Goal: Information Seeking & Learning: Check status

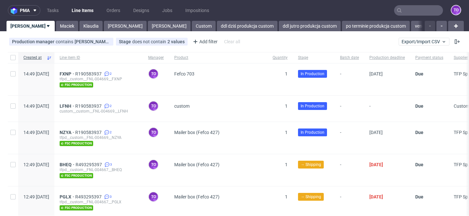
click at [402, 8] on input "text" at bounding box center [418, 10] width 49 height 10
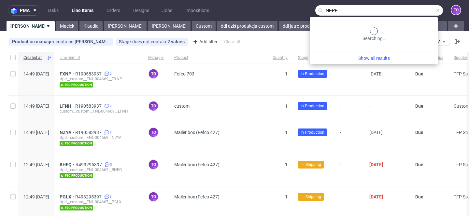
type input "NFPF"
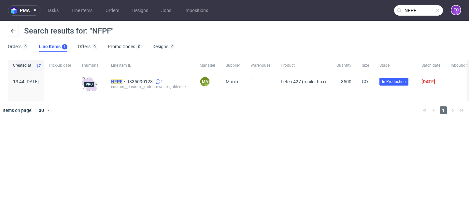
click at [123, 83] on mark "NFPF" at bounding box center [116, 81] width 11 height 5
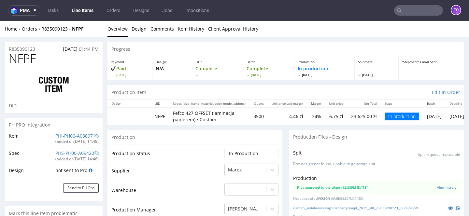
click at [187, 153] on td "Production Status" at bounding box center [166, 156] width 111 height 15
click at [155, 115] on td "NFPF" at bounding box center [160, 116] width 19 height 17
click at [144, 123] on td at bounding box center [129, 116] width 43 height 17
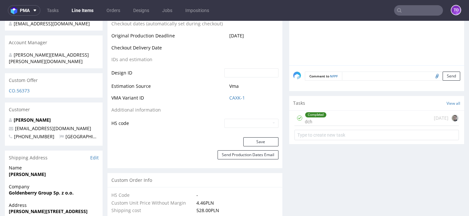
scroll to position [323, 0]
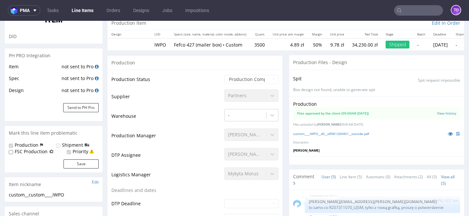
scroll to position [7, 0]
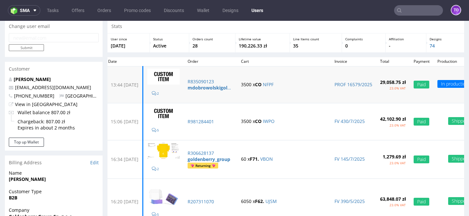
scroll to position [22, 0]
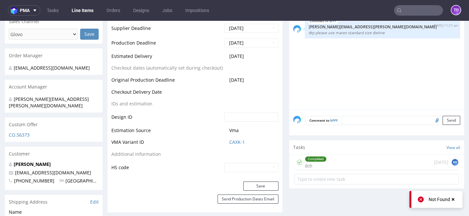
scroll to position [299, 0]
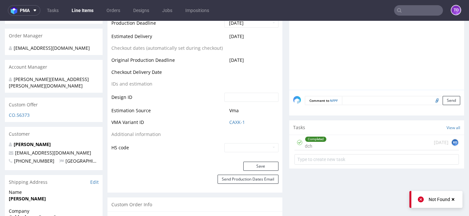
click at [232, 117] on td "Vma" at bounding box center [251, 113] width 56 height 12
click at [232, 120] on link "CAXK-1" at bounding box center [237, 122] width 16 height 7
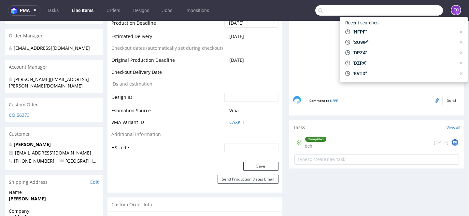
click at [405, 12] on input "text" at bounding box center [380, 10] width 128 height 10
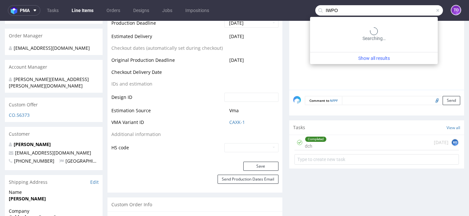
type input "IWPO"
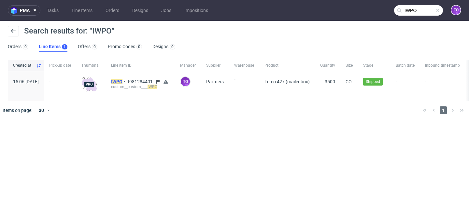
click at [123, 83] on mark "IWPO" at bounding box center [116, 81] width 11 height 5
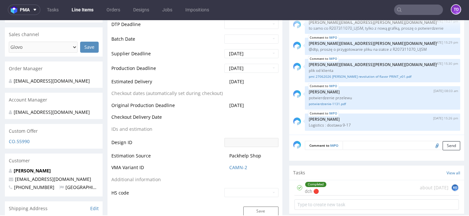
scroll to position [248, 0]
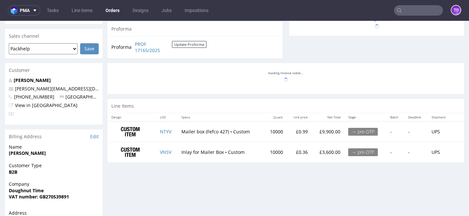
scroll to position [261, 0]
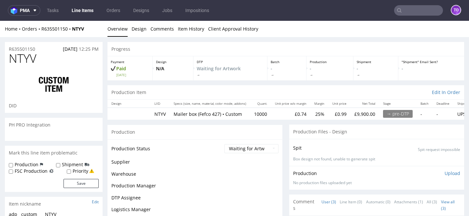
scroll to position [83, 0]
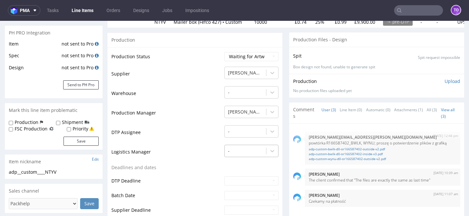
scroll to position [53, 0]
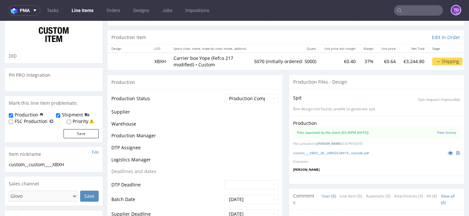
scroll to position [69, 0]
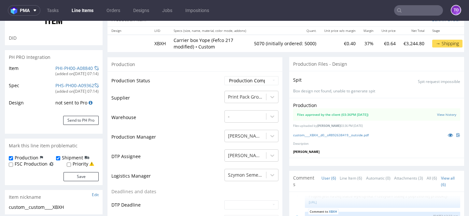
type input "5070"
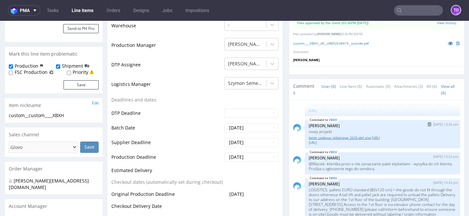
scroll to position [0, 0]
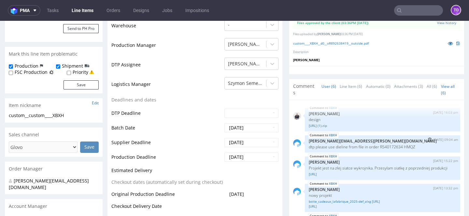
click at [409, 146] on p "dtp please use dieline from file in order R540172634 HMQZ" at bounding box center [383, 147] width 148 height 5
copy p "HMQZ"
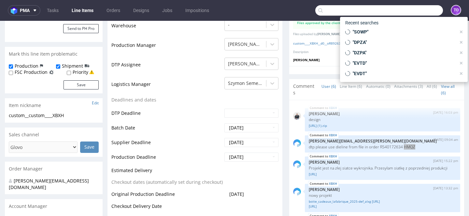
click at [406, 9] on input "text" at bounding box center [380, 10] width 128 height 10
paste input "HMQZ"
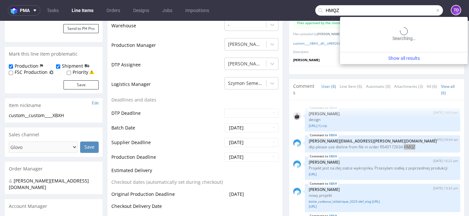
type input "HMQZ"
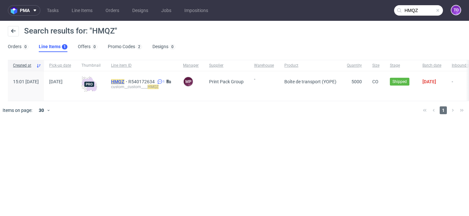
click at [125, 84] on mark "HMQZ" at bounding box center [117, 81] width 13 height 5
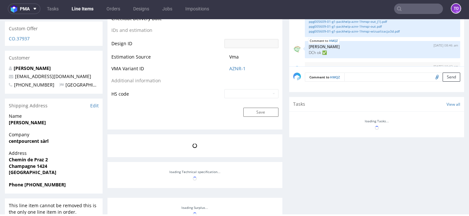
scroll to position [22, 0]
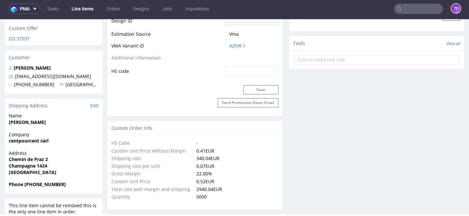
select select "in_progress"
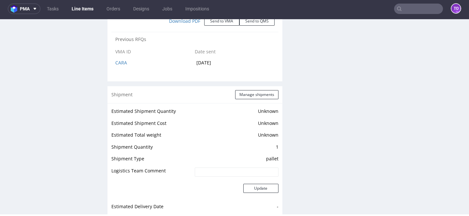
scroll to position [806, 0]
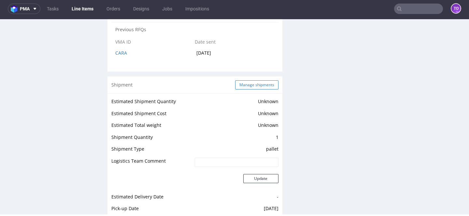
click at [262, 81] on button "Manage shipments" at bounding box center [256, 85] width 43 height 9
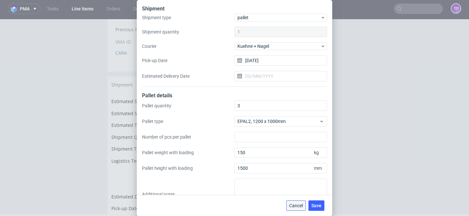
click at [301, 206] on span "Cancel" at bounding box center [296, 206] width 14 height 5
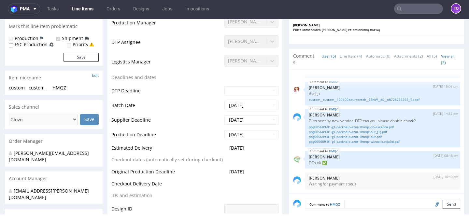
scroll to position [186, 0]
type input "HMQZ"
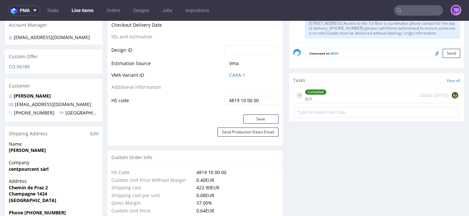
scroll to position [341, 0]
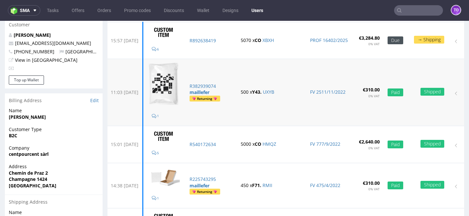
scroll to position [72, 0]
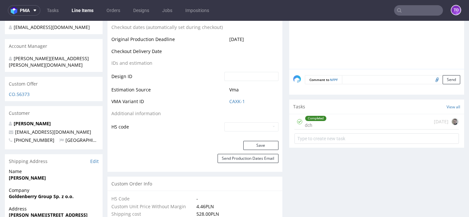
scroll to position [326, 0]
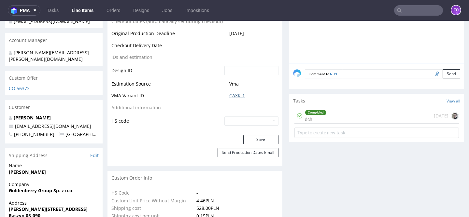
click at [231, 94] on link "CAXK-1" at bounding box center [237, 96] width 16 height 7
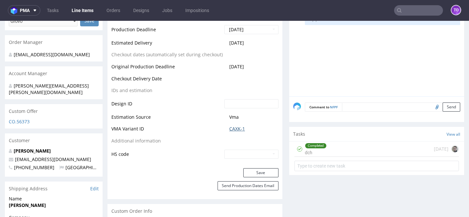
scroll to position [235, 0]
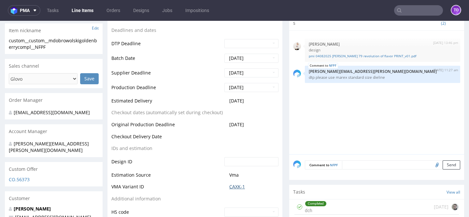
click at [234, 188] on link "CAXK-1" at bounding box center [237, 187] width 16 height 7
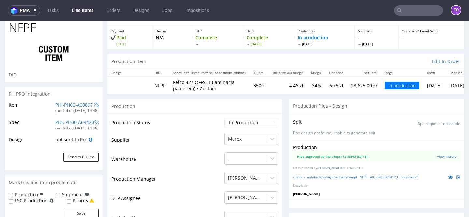
scroll to position [9, 0]
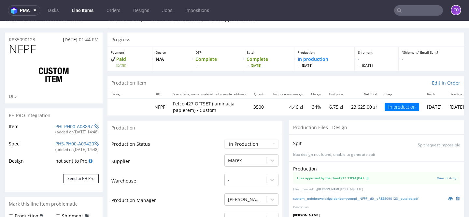
click at [80, 130] on div "(added on 07.08.2025, 14:48 )" at bounding box center [76, 133] width 43 height 6
click at [80, 127] on link "PHI-PH00-A08897" at bounding box center [73, 127] width 37 height 6
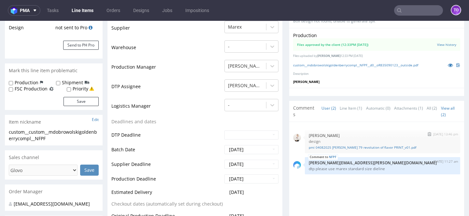
scroll to position [140, 0]
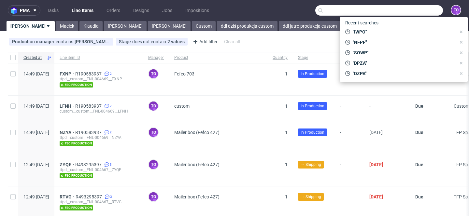
click at [406, 11] on input "text" at bounding box center [380, 10] width 128 height 10
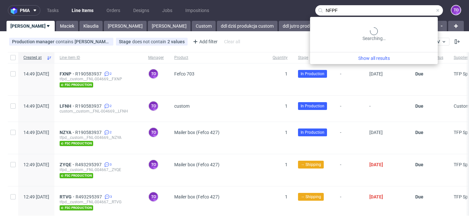
type input "NFPF"
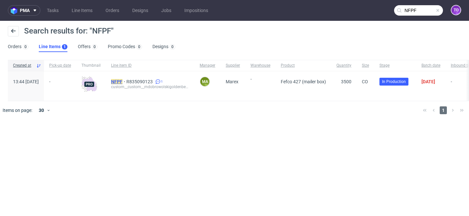
click at [123, 83] on mark "NFPF" at bounding box center [116, 81] width 11 height 5
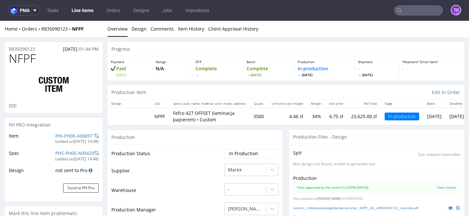
click at [82, 8] on link "Line Items" at bounding box center [83, 10] width 30 height 10
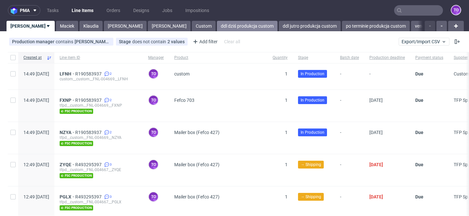
click at [217, 28] on link "ddl dziś produkcja custom" at bounding box center [247, 26] width 61 height 10
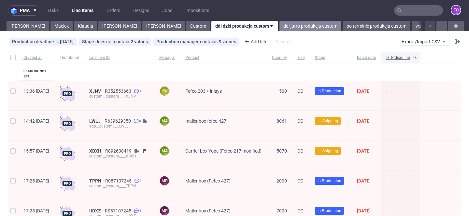
click at [280, 26] on link "ddl jutro produkcja custom" at bounding box center [311, 26] width 62 height 10
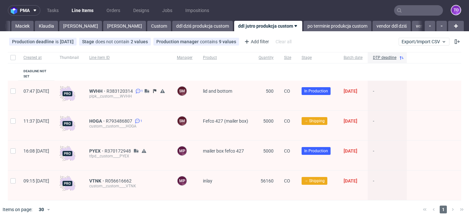
scroll to position [0, 42]
click at [170, 28] on link "ddl dziś produkcja custom" at bounding box center [200, 26] width 61 height 10
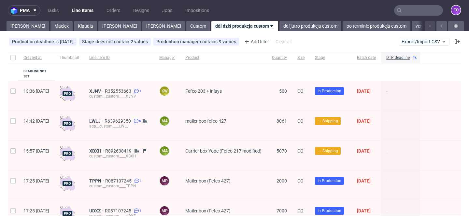
scroll to position [20, 0]
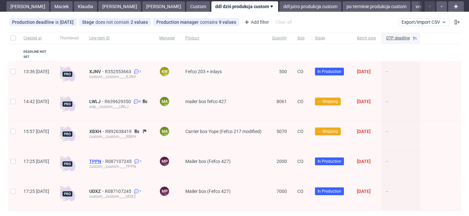
click at [105, 159] on span "TPPN" at bounding box center [97, 161] width 16 height 5
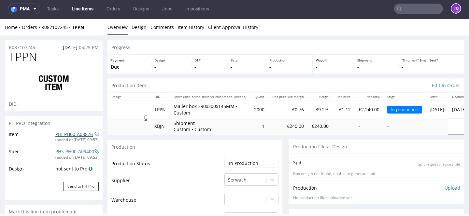
click at [73, 134] on link "PHI-PH00-A08876" at bounding box center [73, 134] width 37 height 6
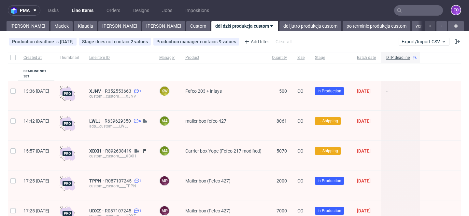
scroll to position [31, 0]
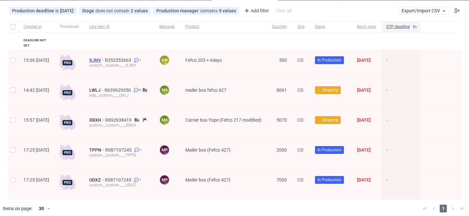
click at [105, 58] on span "XJNV" at bounding box center [97, 60] width 16 height 5
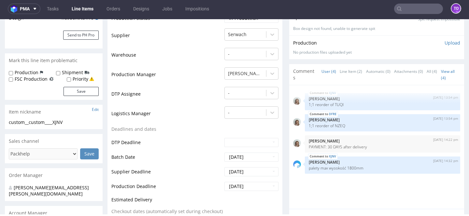
scroll to position [138, 0]
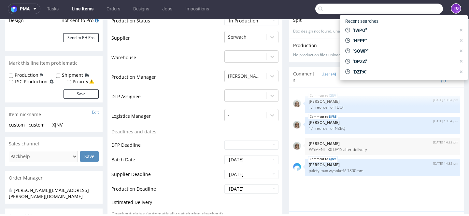
click at [412, 12] on input "text" at bounding box center [380, 9] width 128 height 10
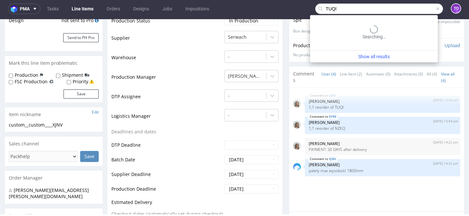
type input "TUQI"
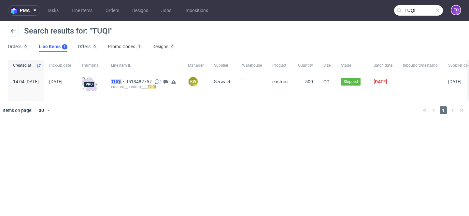
click at [122, 81] on mark "TUQI" at bounding box center [116, 81] width 10 height 5
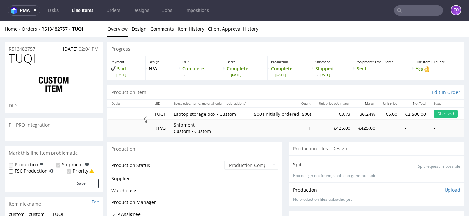
scroll to position [131, 0]
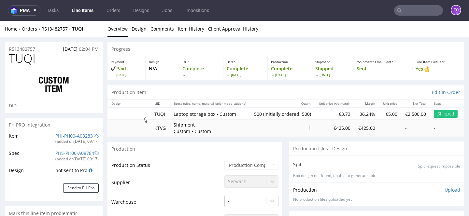
select select "in_progress"
click at [79, 137] on link "PHI-PH00-A08283" at bounding box center [73, 136] width 37 height 6
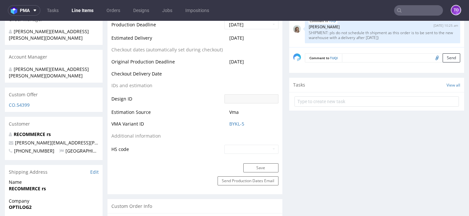
scroll to position [125, 0]
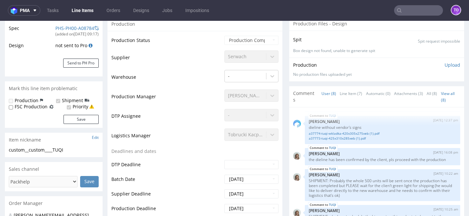
type input "TUQI"
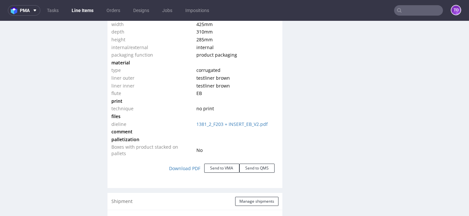
scroll to position [1034, 0]
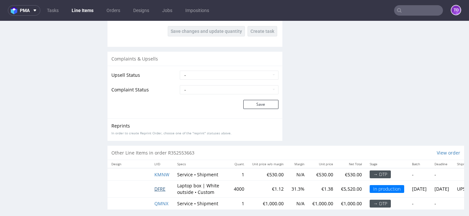
click at [161, 186] on span "DFRE" at bounding box center [160, 189] width 11 height 6
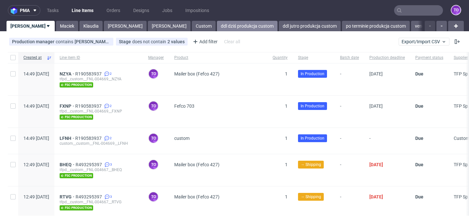
click at [217, 25] on link "ddl dziś produkcja custom" at bounding box center [247, 26] width 61 height 10
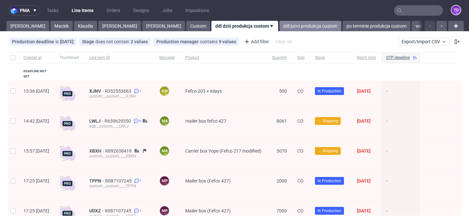
click at [280, 24] on link "ddl jutro produkcja custom" at bounding box center [311, 26] width 62 height 10
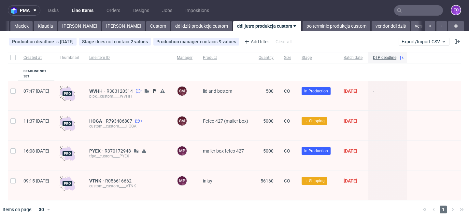
scroll to position [0, 42]
click at [105, 149] on span "PYEX" at bounding box center [96, 151] width 15 height 5
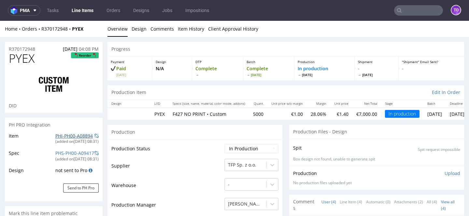
click at [74, 137] on link "PHI-PH00-A08894" at bounding box center [73, 136] width 37 height 6
click at [88, 7] on link "Line Items" at bounding box center [83, 10] width 30 height 10
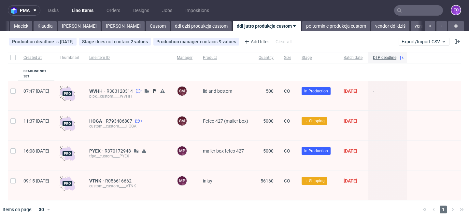
scroll to position [0, 42]
click at [87, 10] on link "Line Items" at bounding box center [83, 10] width 30 height 10
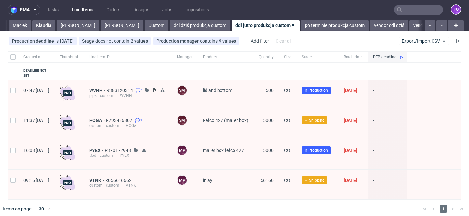
scroll to position [0, 0]
click at [170, 24] on link "ddl dziś produkcja custom" at bounding box center [200, 26] width 61 height 10
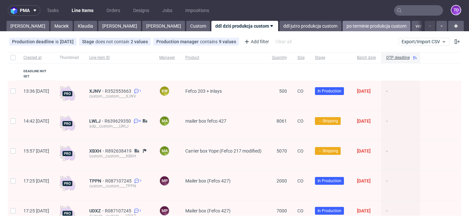
click at [343, 28] on link "po terminie produkcja custom" at bounding box center [377, 26] width 68 height 10
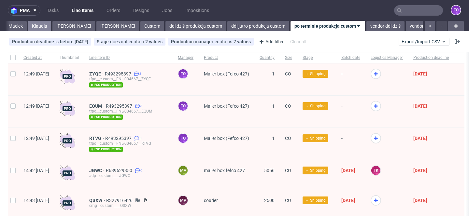
click at [28, 22] on link "Klaudia" at bounding box center [39, 26] width 23 height 10
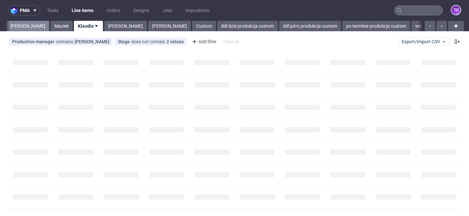
click at [13, 25] on link "Tomasz" at bounding box center [28, 26] width 43 height 10
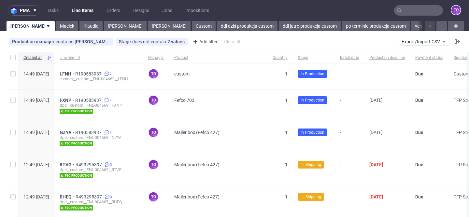
click at [406, 10] on input "text" at bounding box center [418, 10] width 49 height 10
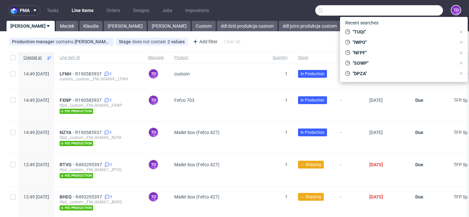
paste input "R835090123_NFPF"
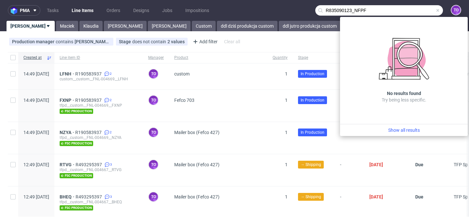
drag, startPoint x: 350, startPoint y: 8, endPoint x: 318, endPoint y: 8, distance: 31.9
click at [318, 8] on input "R835090123_NFPF" at bounding box center [380, 10] width 128 height 10
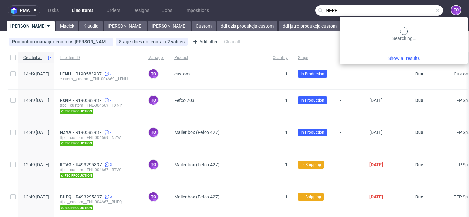
type input "NFPF"
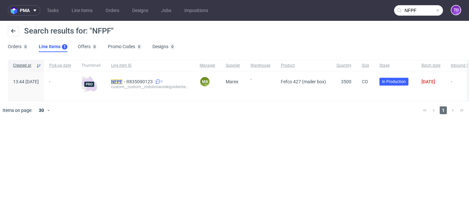
click at [123, 80] on mark "NFPF" at bounding box center [116, 81] width 11 height 5
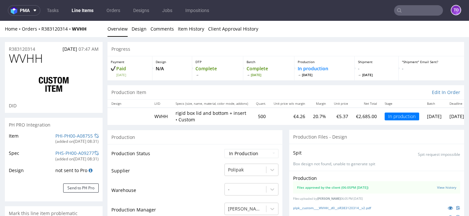
scroll to position [341, 0]
click at [76, 134] on link "PHI-PH00-A08755" at bounding box center [73, 136] width 37 height 6
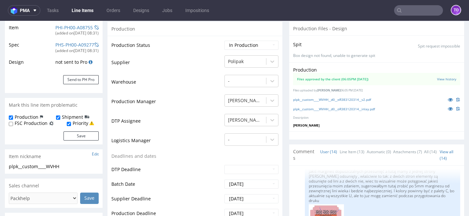
scroll to position [0, 0]
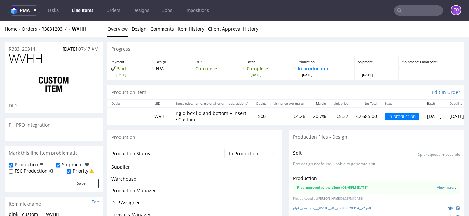
scroll to position [341, 0]
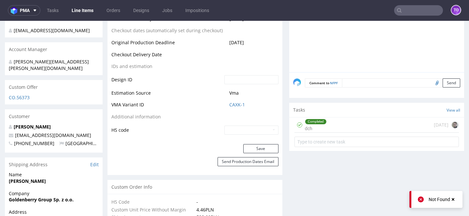
scroll to position [320, 0]
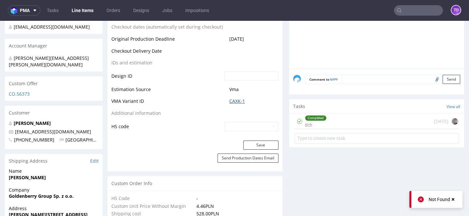
click at [236, 103] on link "CAXK-1" at bounding box center [237, 101] width 16 height 7
